Goal: Task Accomplishment & Management: Use online tool/utility

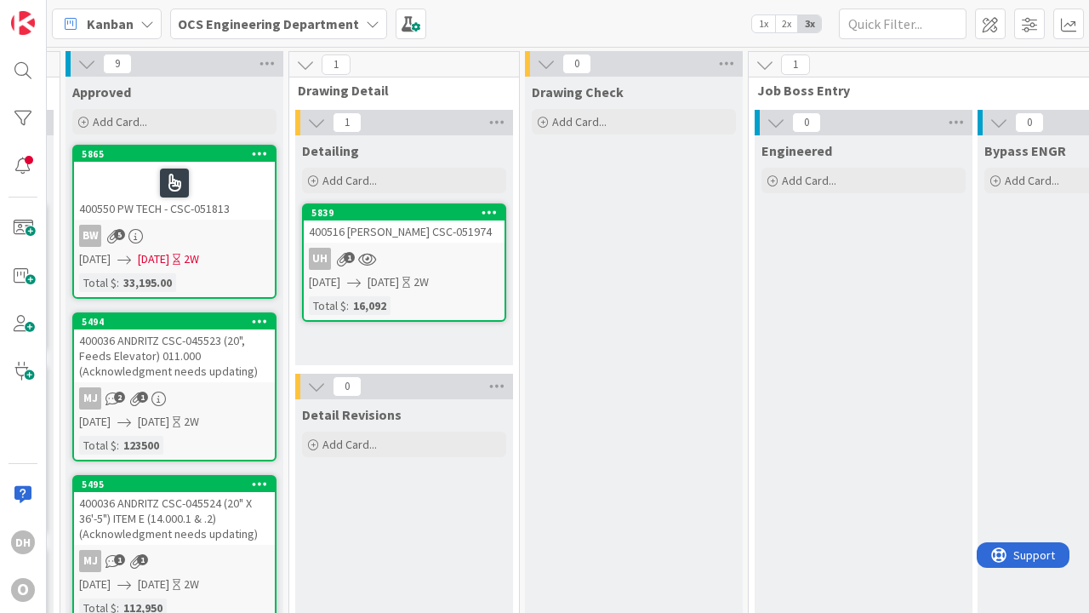
scroll to position [0, 1221]
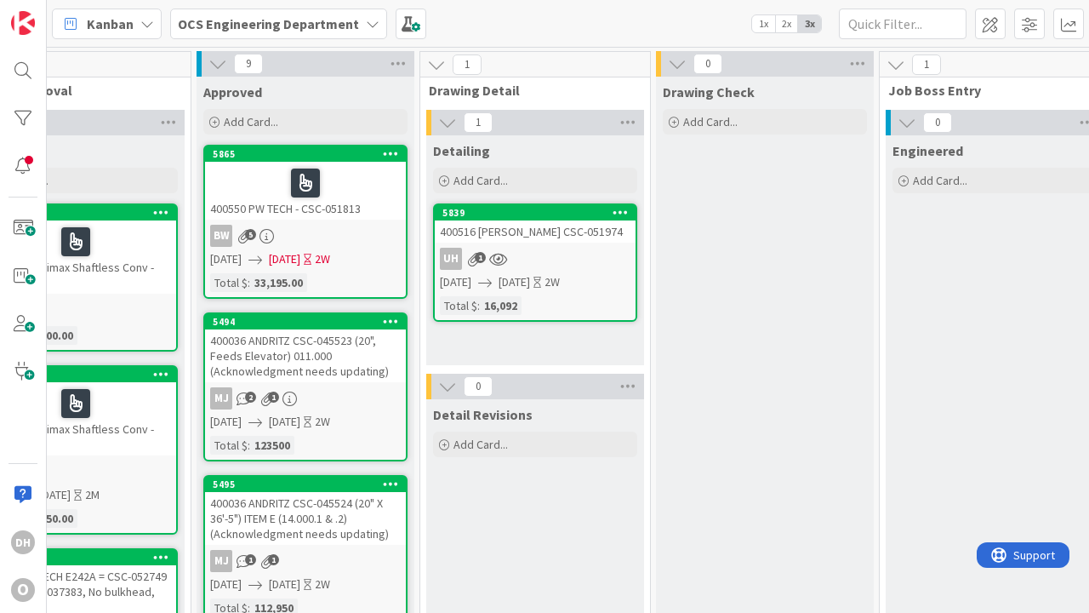
click at [551, 356] on div "Detailing Add Card... 5839 400516 T ERNST CSC-051974 uh 1 [DATE] [DATE] 2W Tota…" at bounding box center [535, 250] width 218 height 230
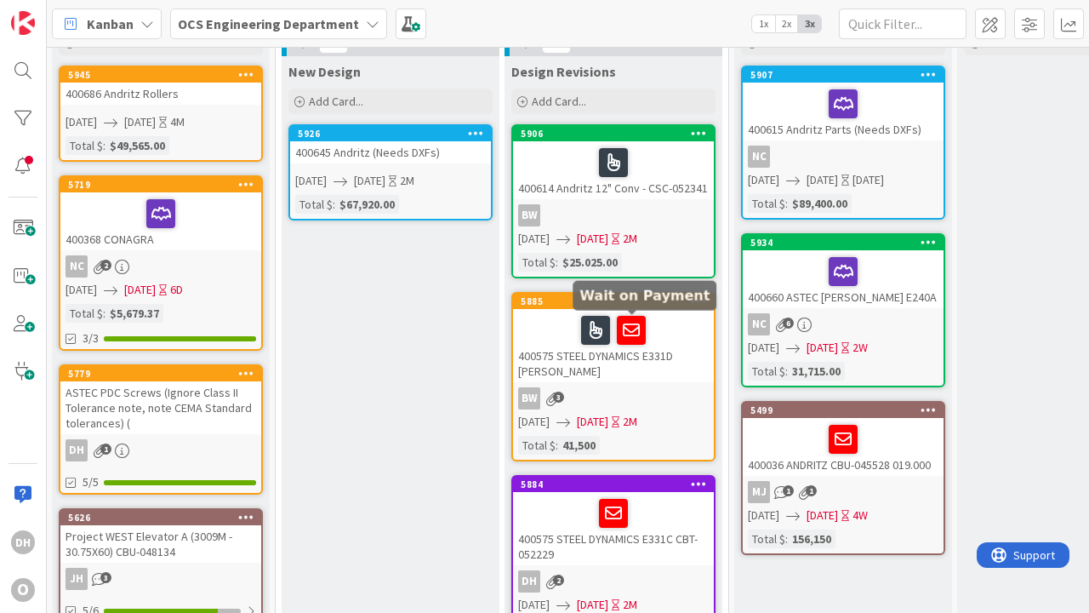
scroll to position [79, 0]
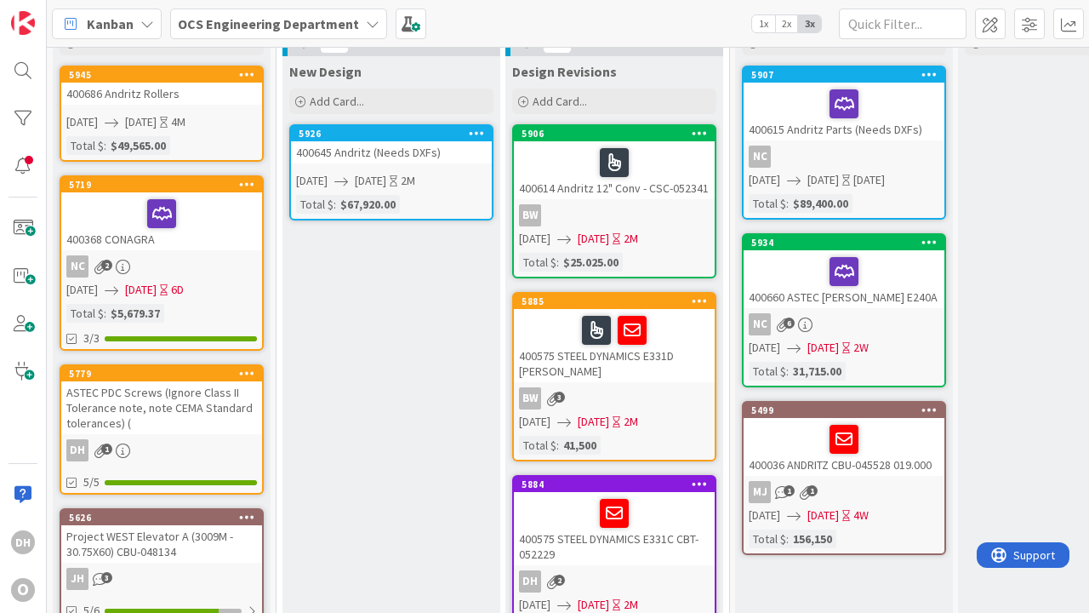
click at [417, 220] on div "5926 400645 Andritz (Needs DXFs) [DATE] [DATE] 2M Total $ : $67,920.00" at bounding box center [391, 172] width 204 height 96
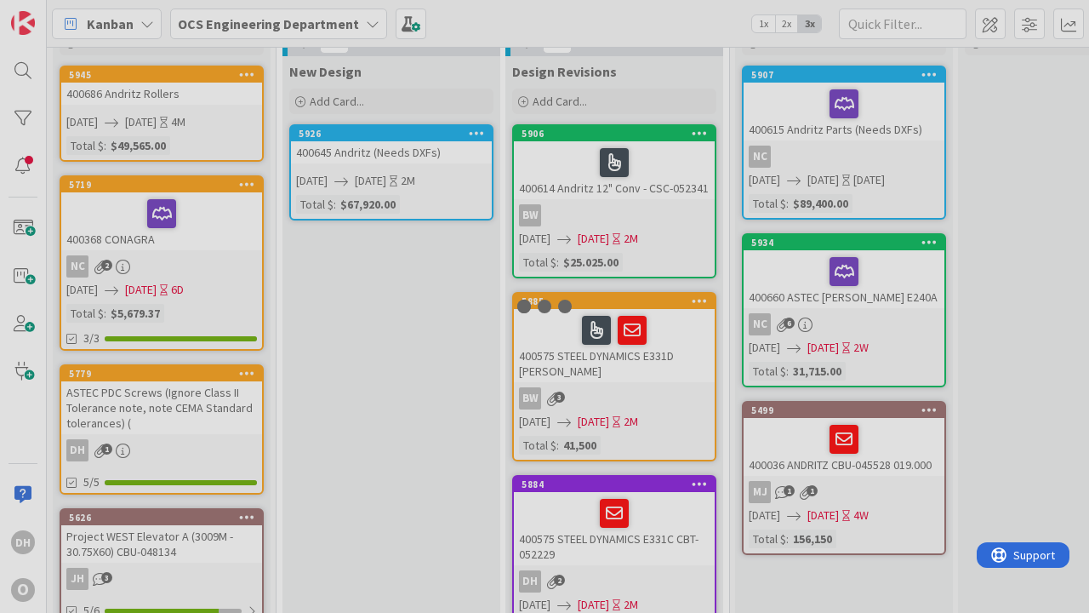
scroll to position [79, 397]
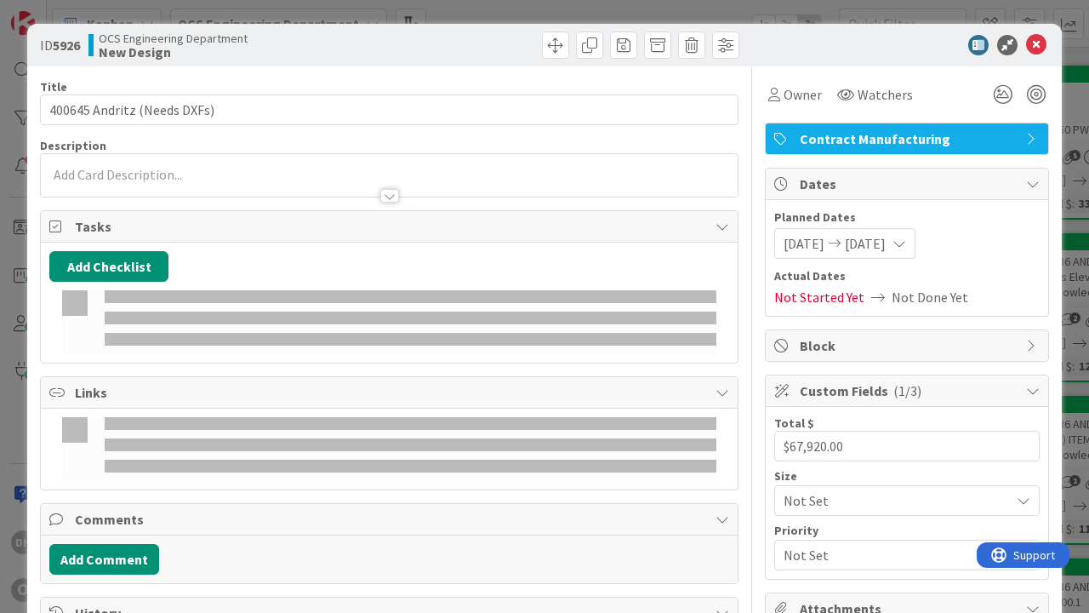
click at [1031, 44] on icon at bounding box center [1036, 45] width 20 height 20
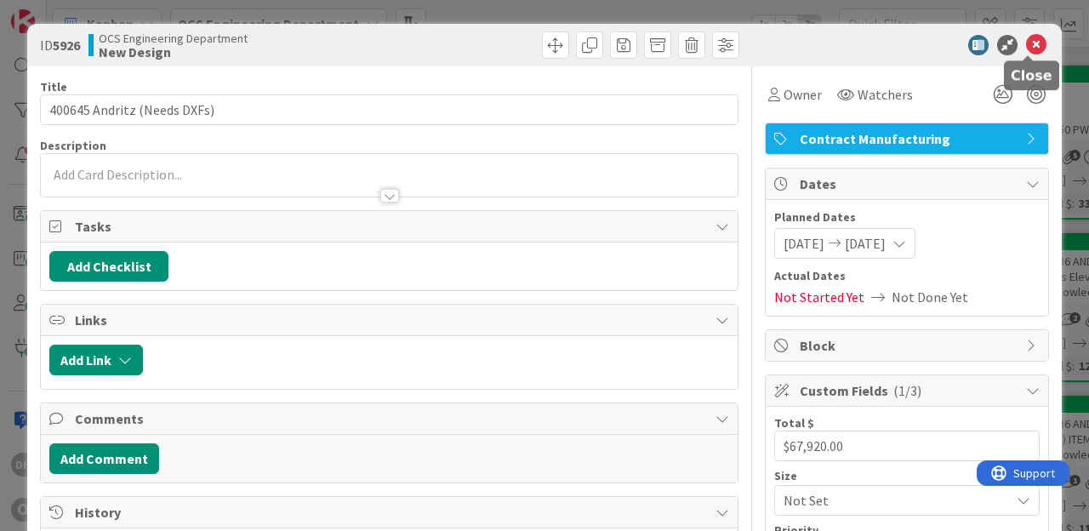
click at [1031, 126] on div "Contract Manufacturing" at bounding box center [907, 138] width 283 height 31
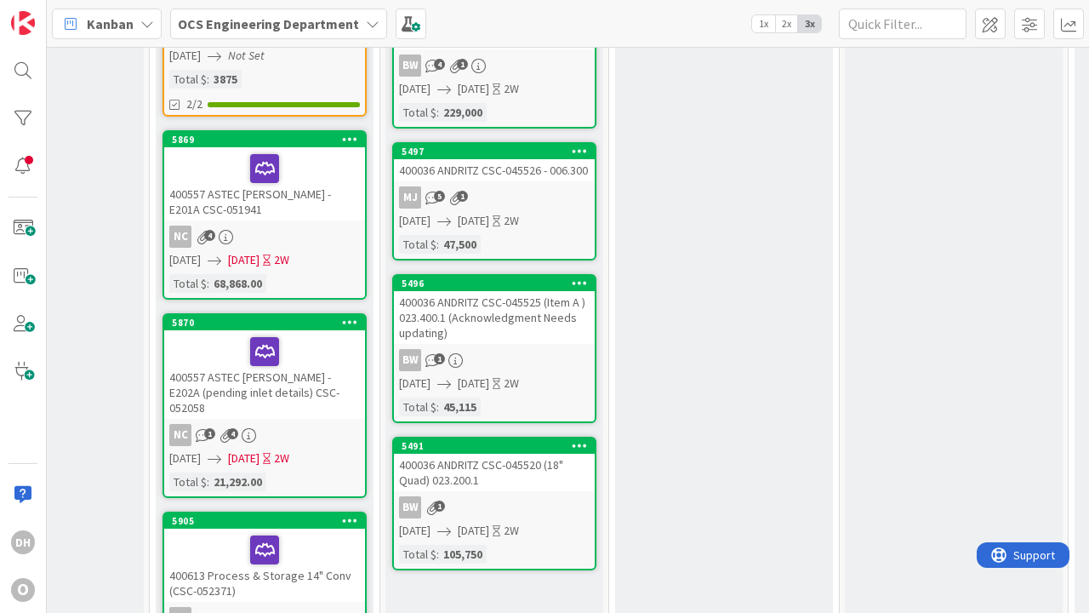
scroll to position [953, 1032]
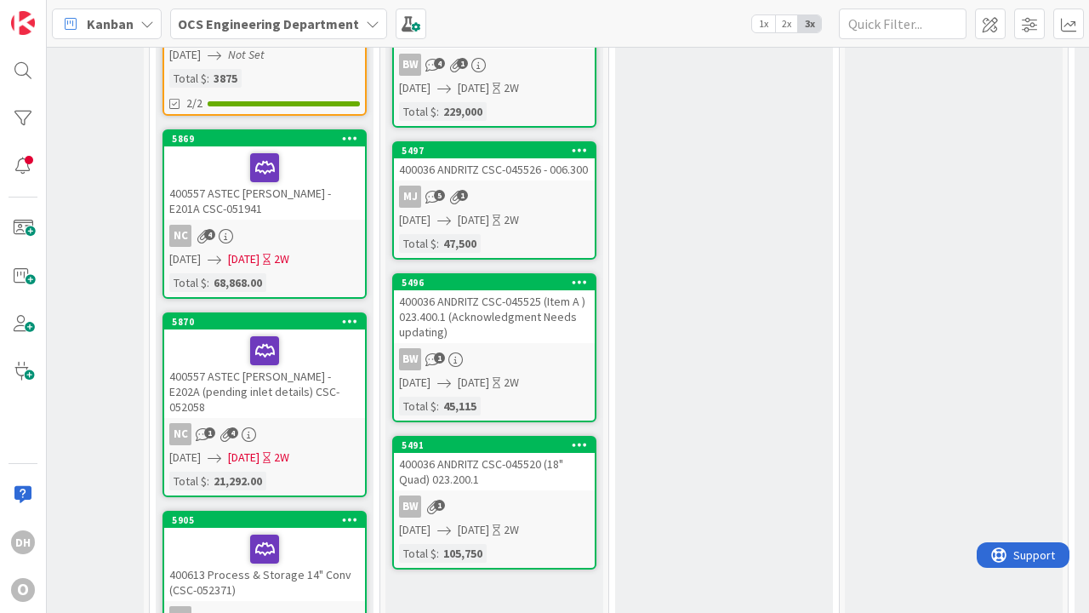
click at [483, 334] on div "400036 ANDRITZ CSC-045525 (Item A ) 023.400.1 (Acknowledgment Needs updating)" at bounding box center [494, 316] width 201 height 53
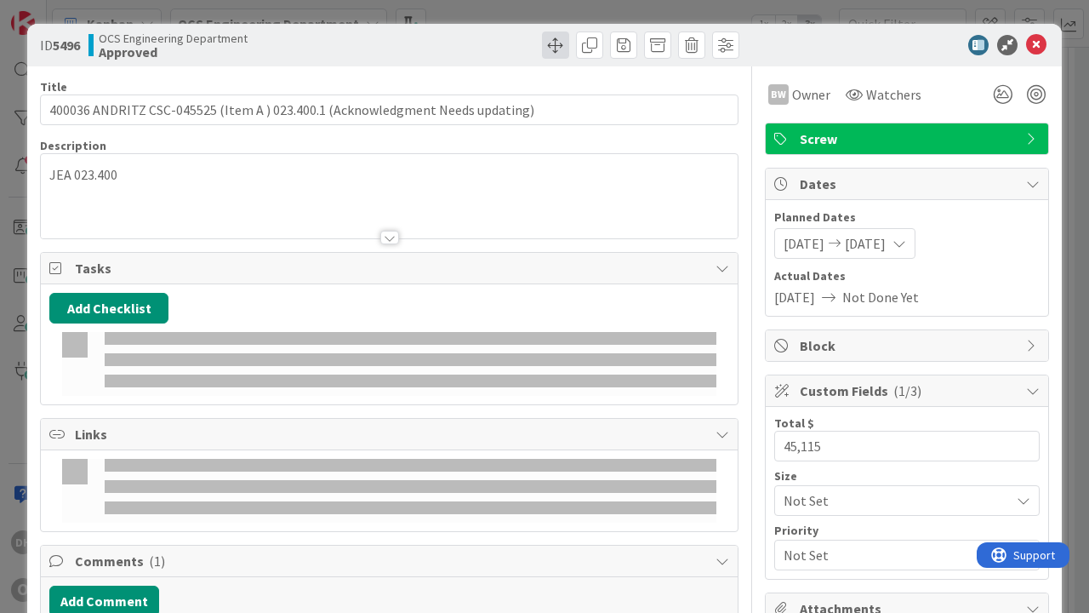
click at [553, 40] on span at bounding box center [555, 44] width 27 height 27
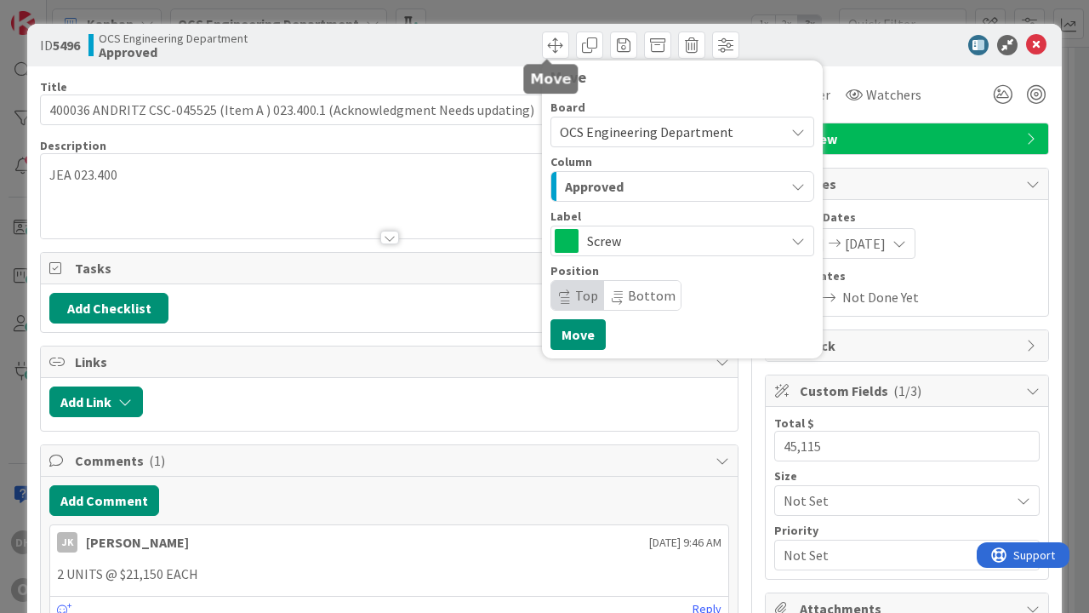
click at [723, 180] on div "Approved" at bounding box center [673, 186] width 224 height 27
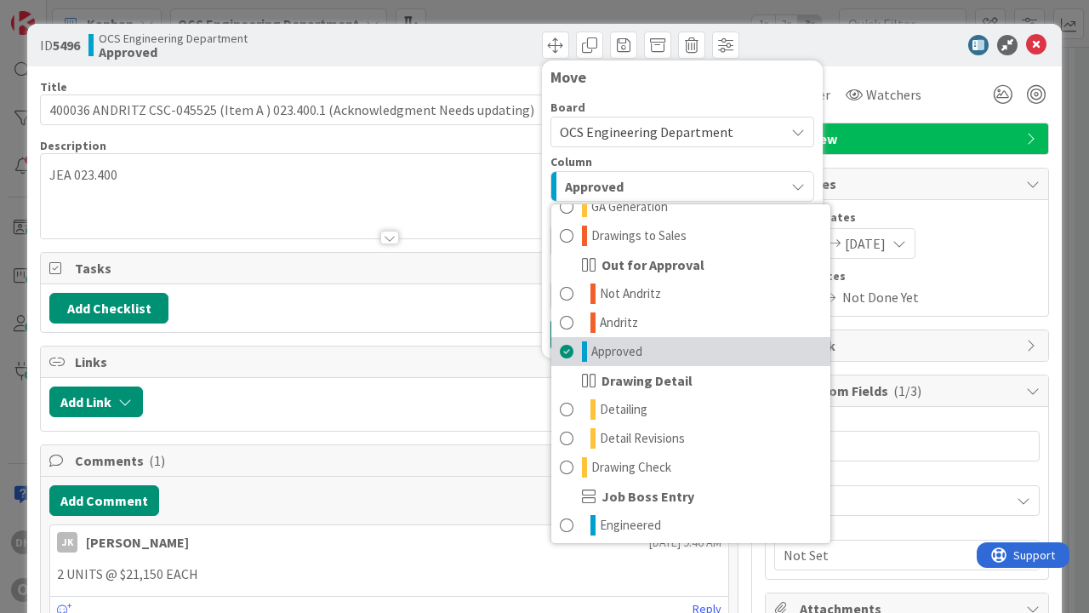
scroll to position [158, 0]
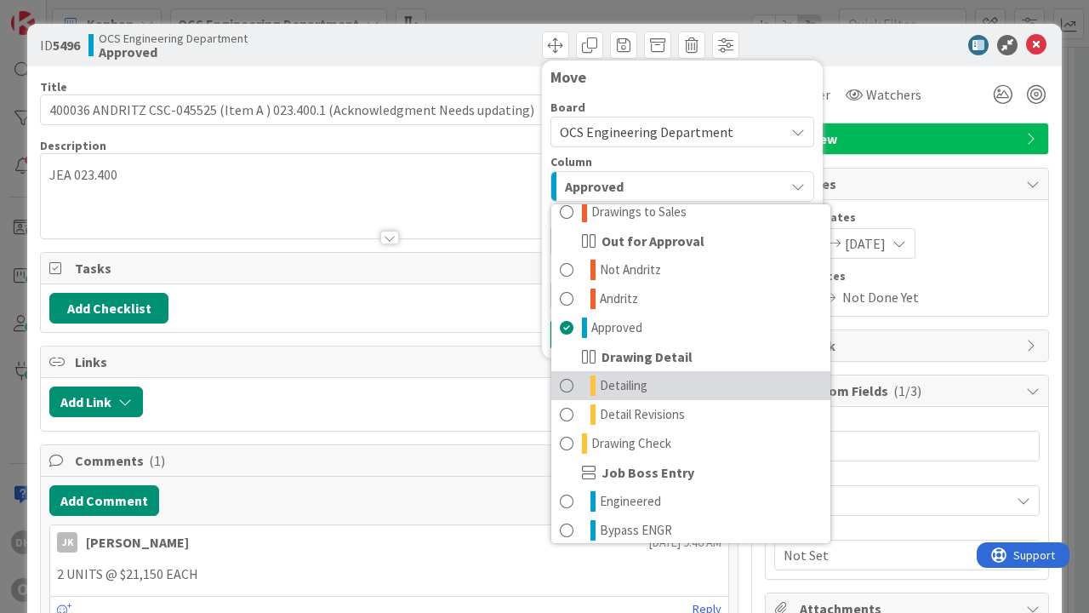
click at [631, 396] on link "Detailing" at bounding box center [690, 385] width 279 height 29
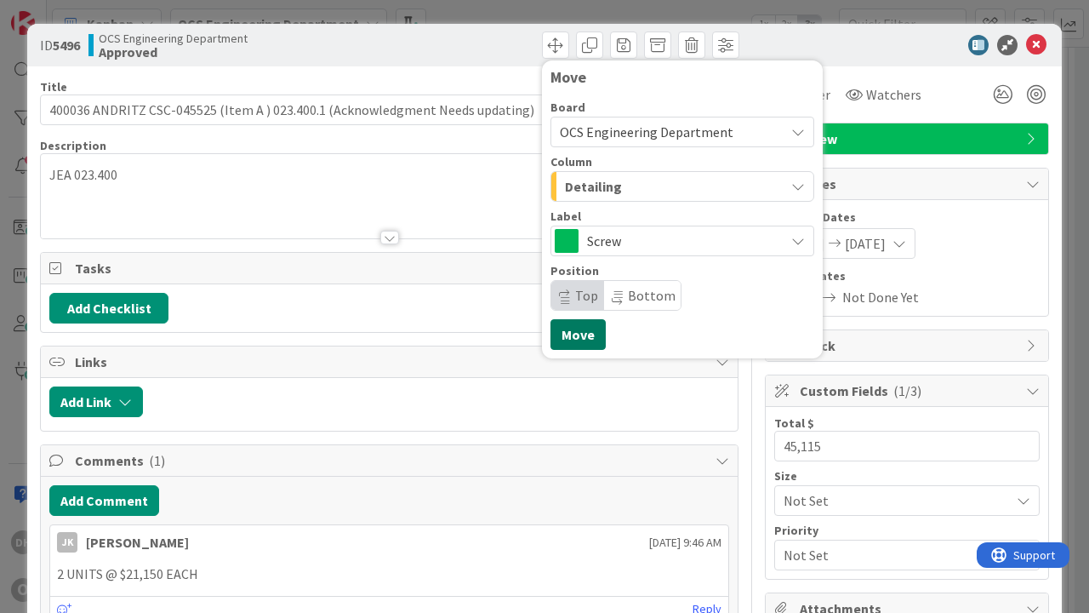
click at [582, 337] on button "Move" at bounding box center [578, 334] width 55 height 31
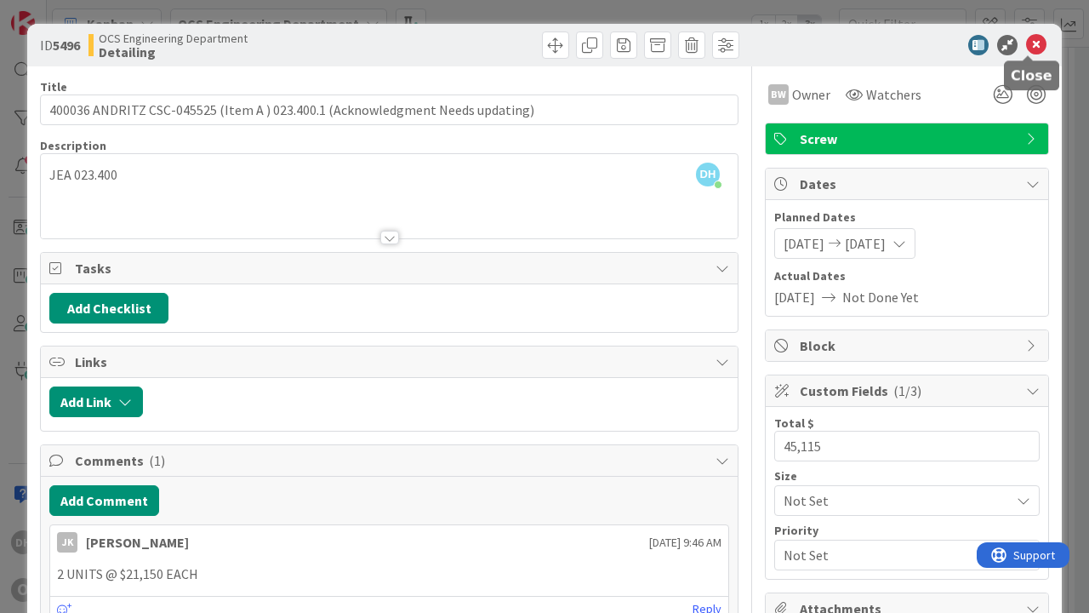
click at [1028, 48] on icon at bounding box center [1036, 45] width 20 height 20
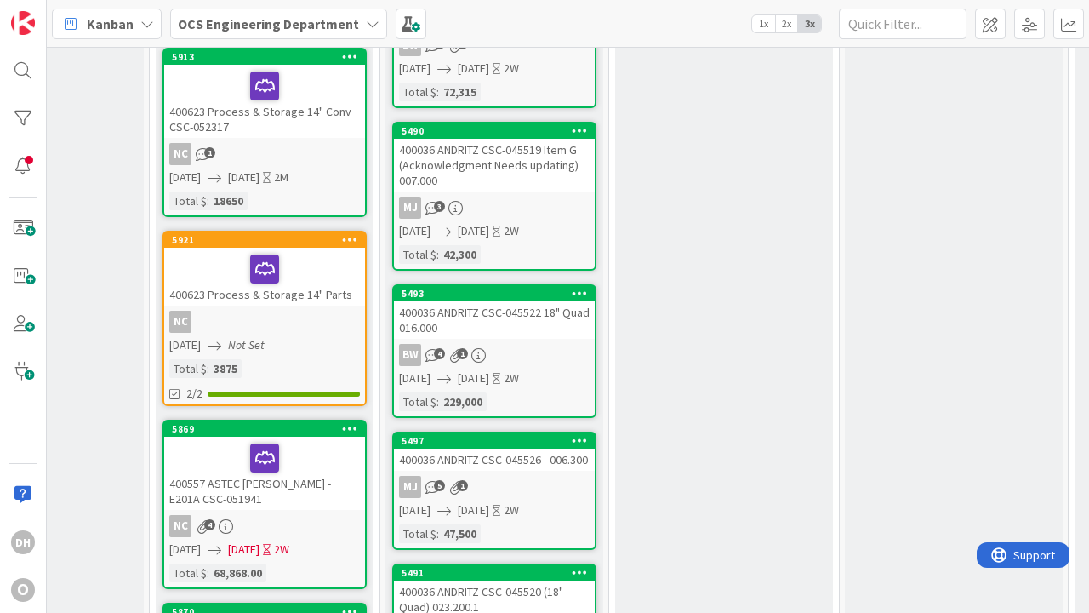
scroll to position [0, 1032]
